Goal: Browse casually: Explore the website without a specific task or goal

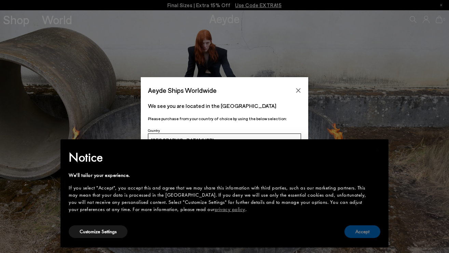
click at [361, 234] on button "Accept" at bounding box center [362, 231] width 36 height 13
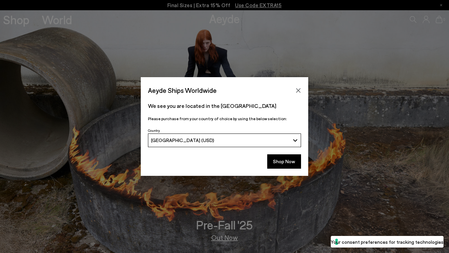
click at [200, 144] on button "[GEOGRAPHIC_DATA] (USD)" at bounding box center [224, 141] width 153 height 14
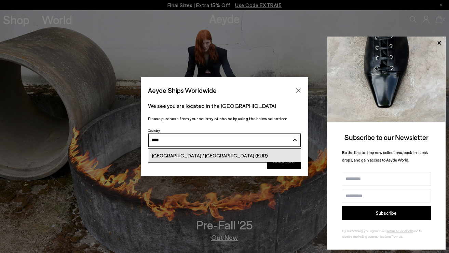
type input "****"
click at [186, 161] on link "[GEOGRAPHIC_DATA] / [GEOGRAPHIC_DATA] (EUR)" at bounding box center [224, 156] width 152 height 14
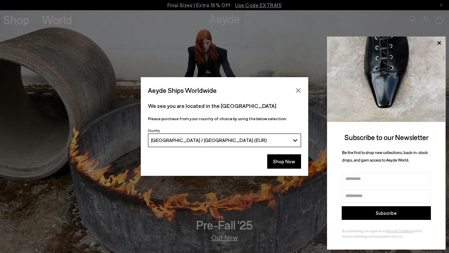
click at [186, 156] on div "Shop Now" at bounding box center [224, 161] width 153 height 14
click at [286, 161] on button "Shop Now" at bounding box center [284, 161] width 34 height 14
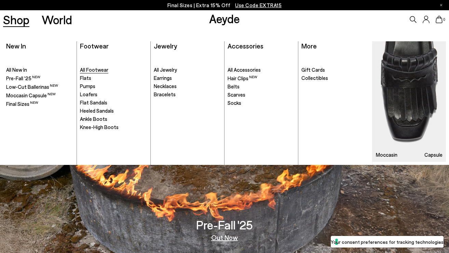
click at [93, 69] on span "All Footwear" at bounding box center [94, 70] width 28 height 6
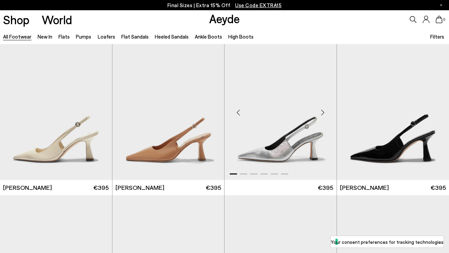
scroll to position [4543, 0]
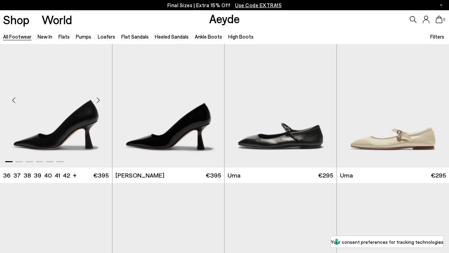
click at [96, 98] on div "Next slide" at bounding box center [98, 100] width 20 height 20
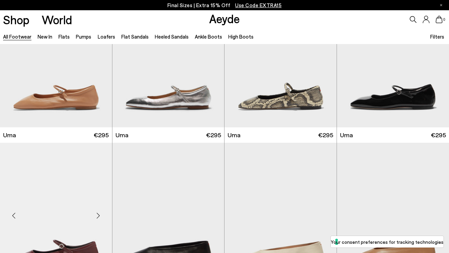
scroll to position [4865, 0]
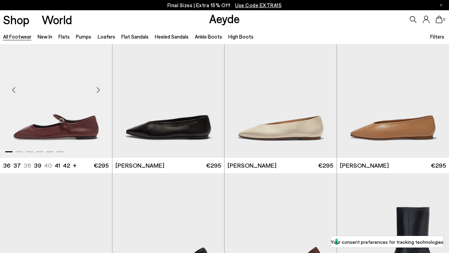
click at [100, 89] on div "Next slide" at bounding box center [98, 90] width 20 height 20
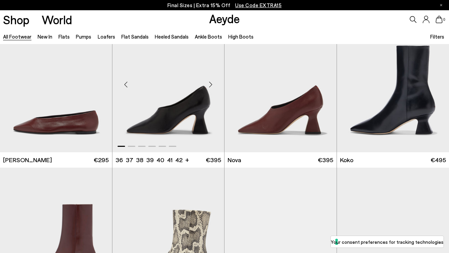
scroll to position [5020, 0]
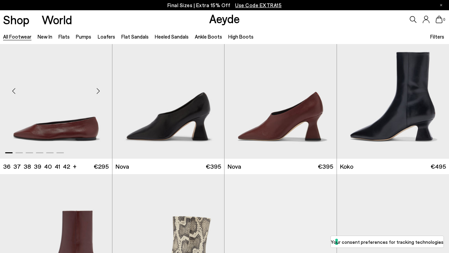
click at [98, 91] on div "Next slide" at bounding box center [98, 91] width 20 height 20
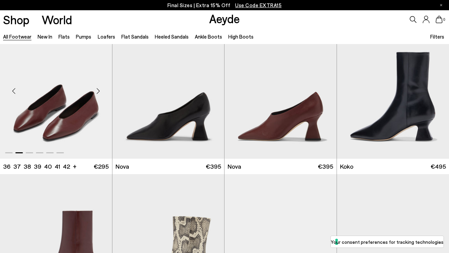
click at [98, 91] on div "Next slide" at bounding box center [98, 91] width 20 height 20
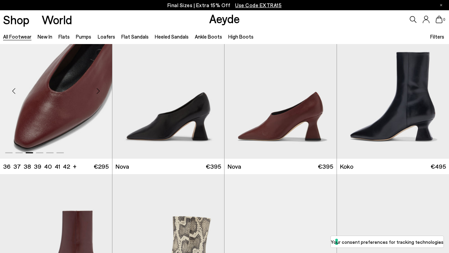
click at [98, 91] on div "Next slide" at bounding box center [98, 91] width 20 height 20
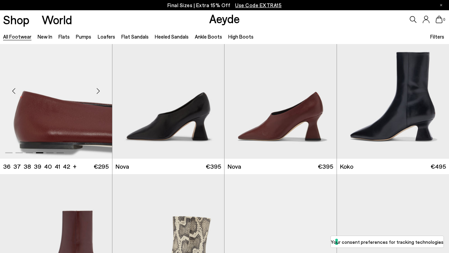
click at [98, 91] on div "Next slide" at bounding box center [98, 91] width 20 height 20
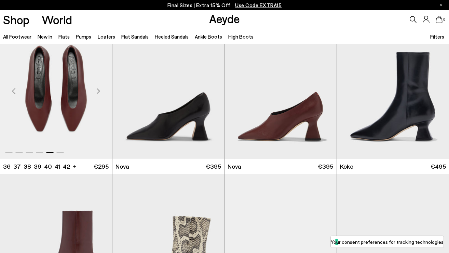
click at [98, 91] on div "Next slide" at bounding box center [98, 91] width 20 height 20
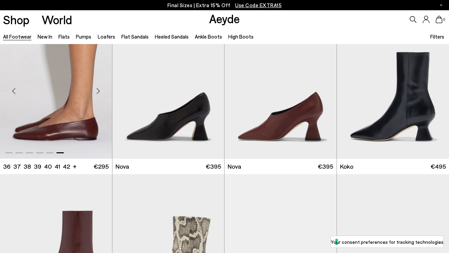
click at [98, 91] on div "Next slide" at bounding box center [98, 91] width 20 height 20
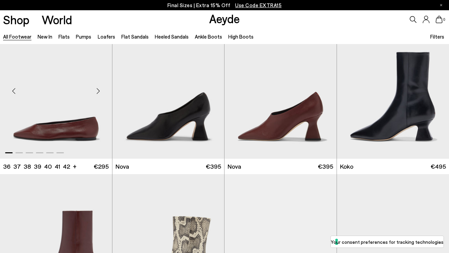
click at [98, 91] on div "Next slide" at bounding box center [98, 91] width 20 height 20
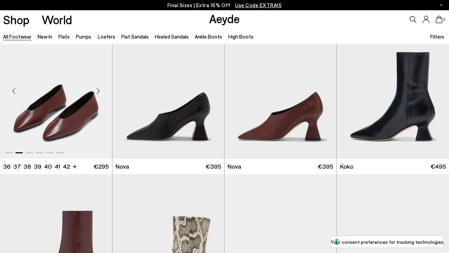
click at [98, 91] on div "Next slide" at bounding box center [98, 91] width 20 height 20
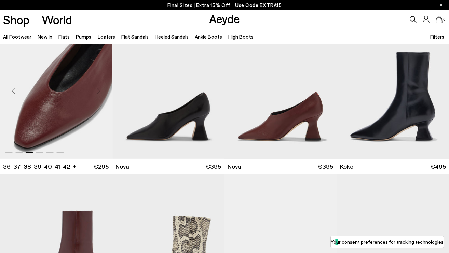
click at [98, 91] on div "Next slide" at bounding box center [98, 91] width 20 height 20
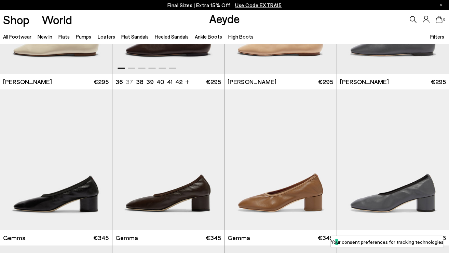
scroll to position [5783, 0]
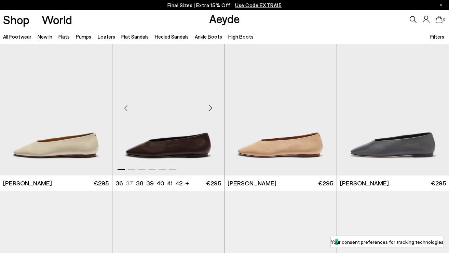
click at [209, 107] on div "Next slide" at bounding box center [210, 108] width 20 height 20
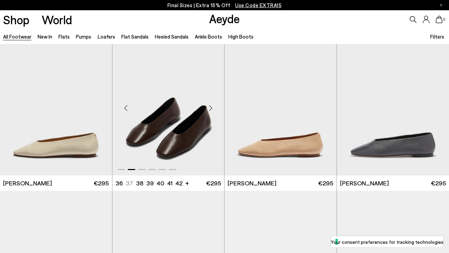
click at [209, 107] on div "Next slide" at bounding box center [210, 108] width 20 height 20
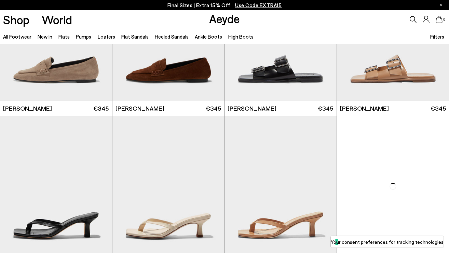
scroll to position [6556, 0]
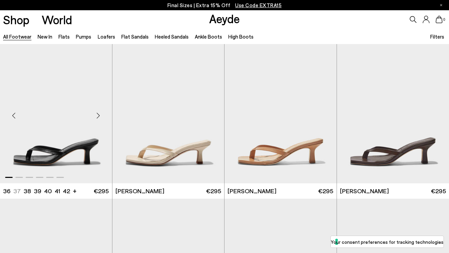
click at [101, 116] on div "Next slide" at bounding box center [98, 116] width 20 height 20
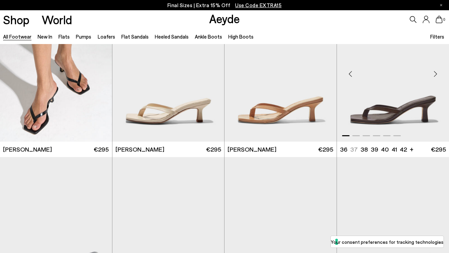
scroll to position [6557, 0]
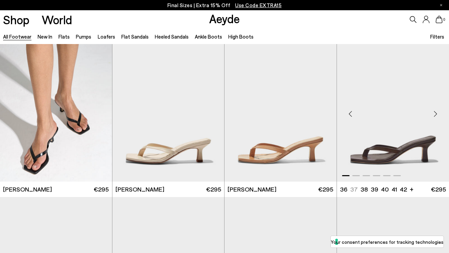
click at [434, 115] on div "Next slide" at bounding box center [435, 114] width 20 height 20
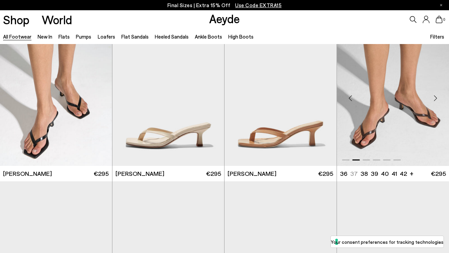
scroll to position [6695, 0]
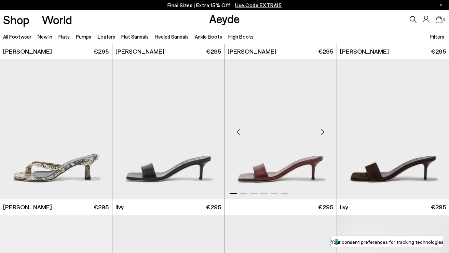
scroll to position [6692, 0]
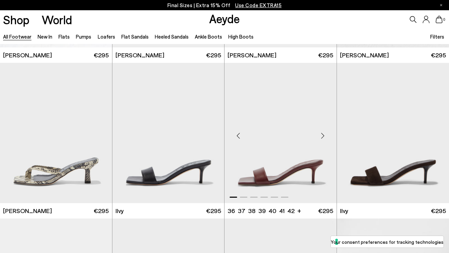
click at [323, 137] on div "Next slide" at bounding box center [323, 136] width 20 height 20
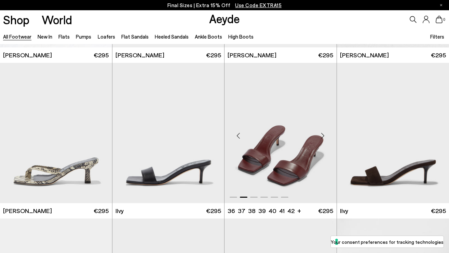
click at [323, 137] on div "Next slide" at bounding box center [323, 136] width 20 height 20
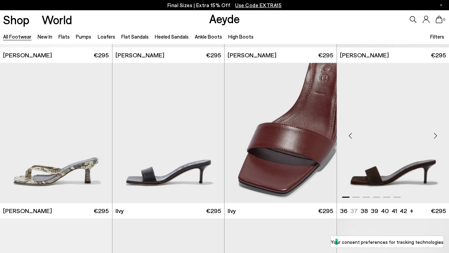
click at [434, 133] on div "Next slide" at bounding box center [435, 136] width 20 height 20
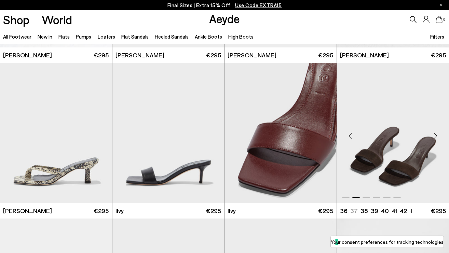
click at [434, 133] on div "Next slide" at bounding box center [435, 136] width 20 height 20
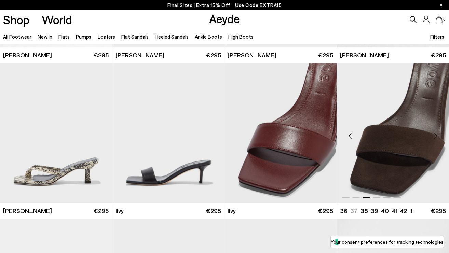
click at [434, 133] on div "Next slide" at bounding box center [435, 136] width 20 height 20
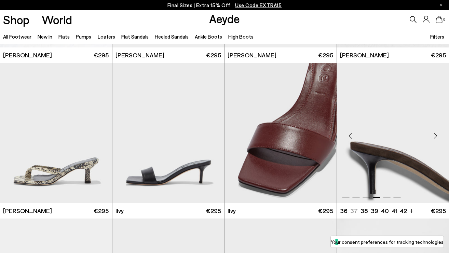
click at [434, 133] on div "Next slide" at bounding box center [435, 136] width 20 height 20
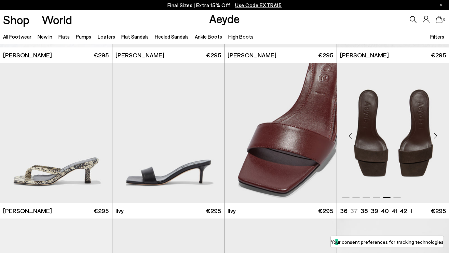
click at [434, 133] on div "Next slide" at bounding box center [435, 136] width 20 height 20
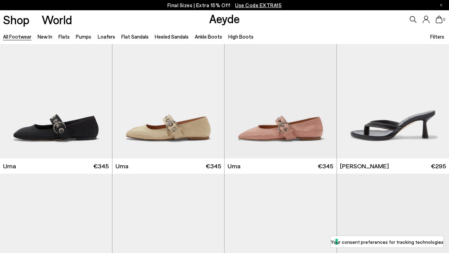
scroll to position [7175, 0]
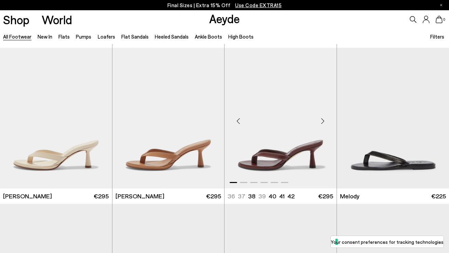
click at [320, 118] on div "Next slide" at bounding box center [323, 121] width 20 height 20
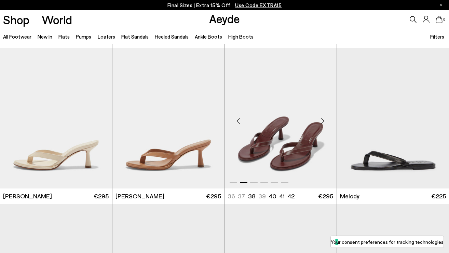
click at [320, 118] on div "Next slide" at bounding box center [323, 121] width 20 height 20
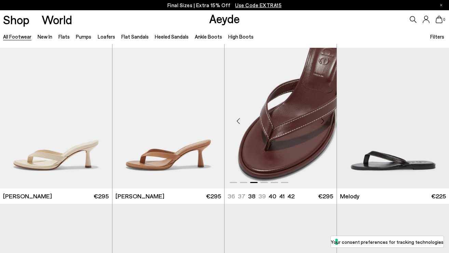
click at [320, 118] on div "Next slide" at bounding box center [323, 121] width 20 height 20
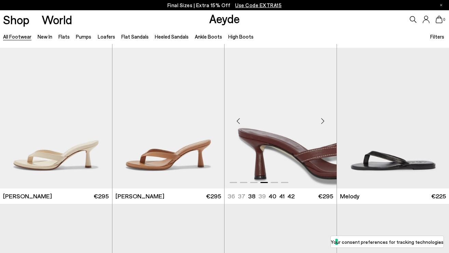
click at [320, 118] on div "Next slide" at bounding box center [323, 121] width 20 height 20
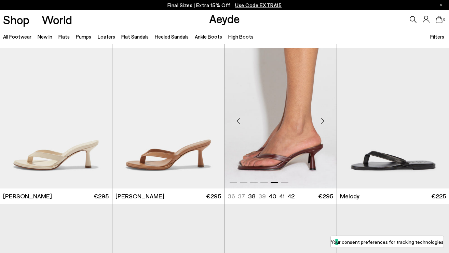
click at [320, 118] on div "Next slide" at bounding box center [323, 121] width 20 height 20
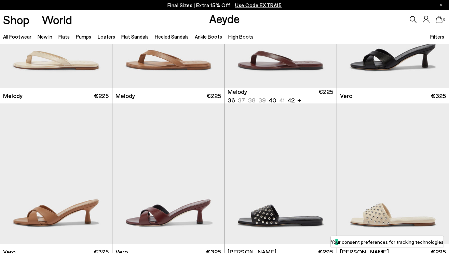
scroll to position [7331, 0]
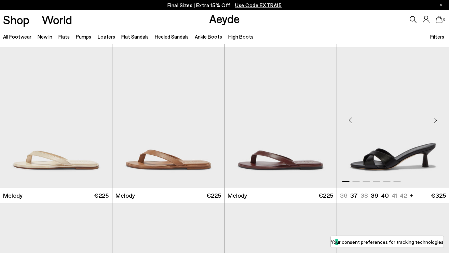
click at [438, 116] on div "Next slide" at bounding box center [435, 120] width 20 height 20
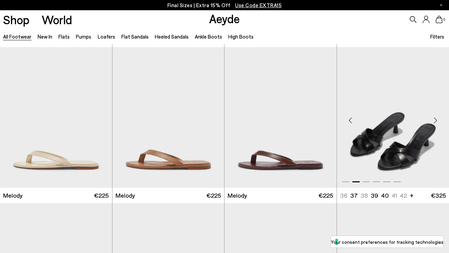
click at [438, 116] on div "Next slide" at bounding box center [435, 120] width 20 height 20
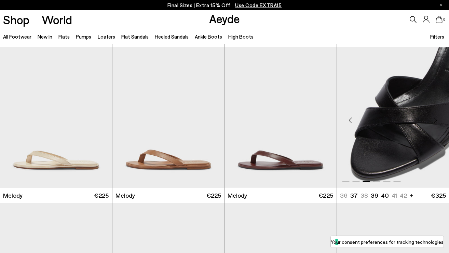
click at [438, 116] on div "Next slide" at bounding box center [435, 120] width 20 height 20
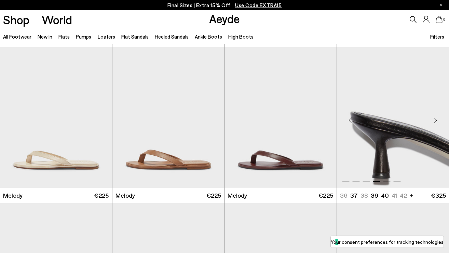
click at [438, 116] on div "Next slide" at bounding box center [435, 120] width 20 height 20
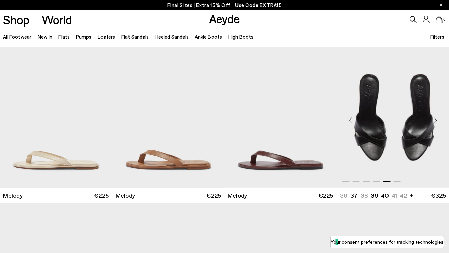
click at [438, 116] on div "Next slide" at bounding box center [435, 120] width 20 height 20
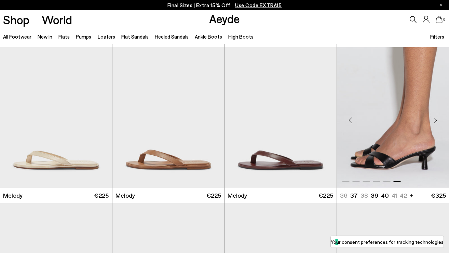
click at [438, 116] on div "Next slide" at bounding box center [435, 120] width 20 height 20
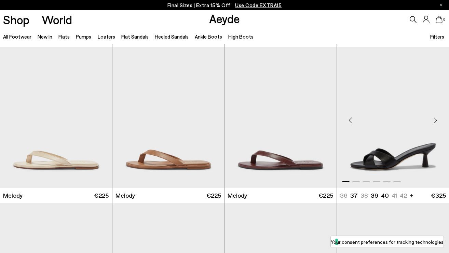
click at [438, 116] on div "Next slide" at bounding box center [435, 120] width 20 height 20
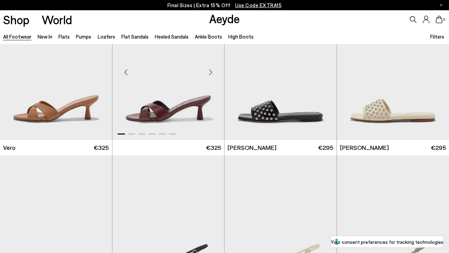
scroll to position [7487, 0]
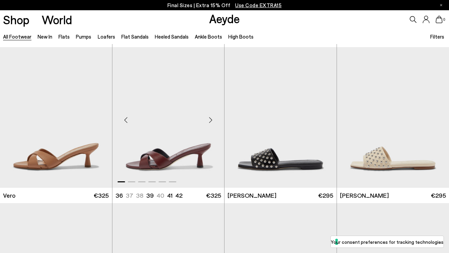
click at [211, 117] on div "Next slide" at bounding box center [210, 120] width 20 height 20
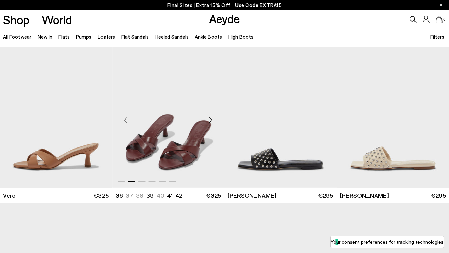
click at [211, 117] on div "Next slide" at bounding box center [210, 120] width 20 height 20
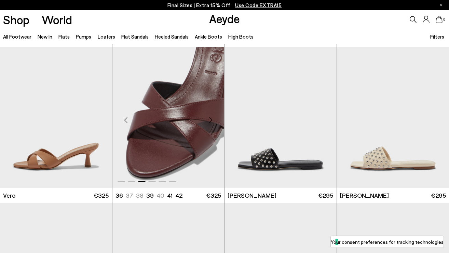
click at [211, 117] on div "Next slide" at bounding box center [210, 120] width 20 height 20
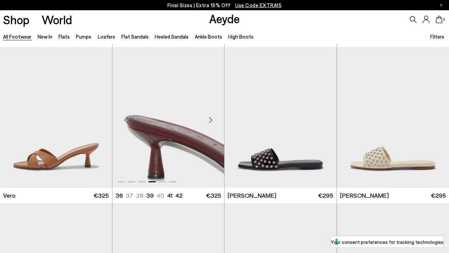
click at [211, 117] on div "Next slide" at bounding box center [210, 120] width 20 height 20
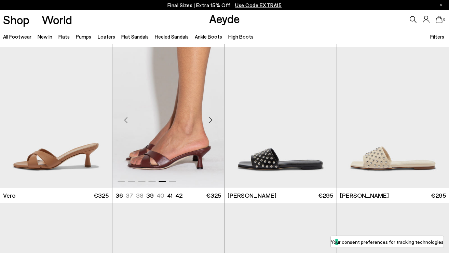
click at [211, 117] on div "Next slide" at bounding box center [210, 120] width 20 height 20
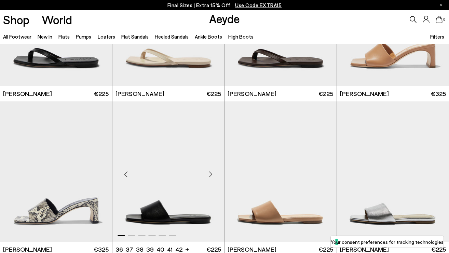
scroll to position [8269, 0]
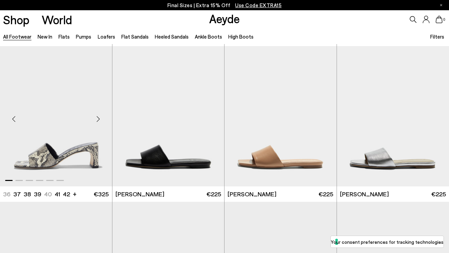
click at [98, 121] on div "Next slide" at bounding box center [98, 119] width 20 height 20
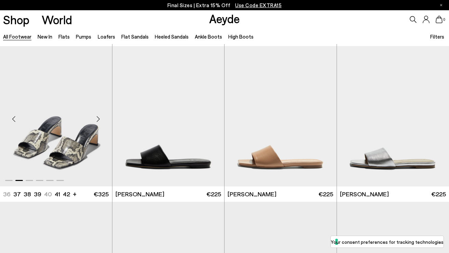
click at [98, 121] on div "Next slide" at bounding box center [98, 119] width 20 height 20
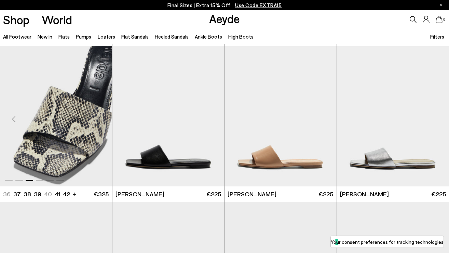
click at [98, 121] on div "Next slide" at bounding box center [98, 119] width 20 height 20
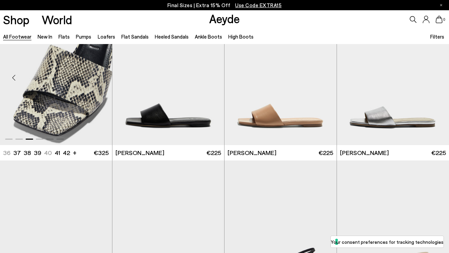
scroll to position [8430, 0]
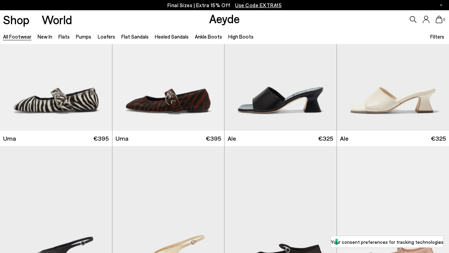
scroll to position [9585, 0]
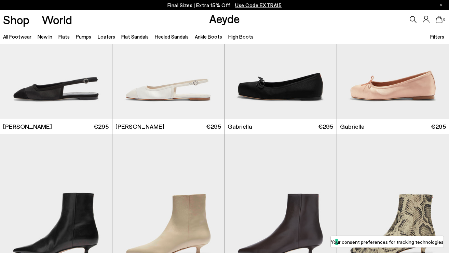
scroll to position [9893, 0]
